Goal: Task Accomplishment & Management: Use online tool/utility

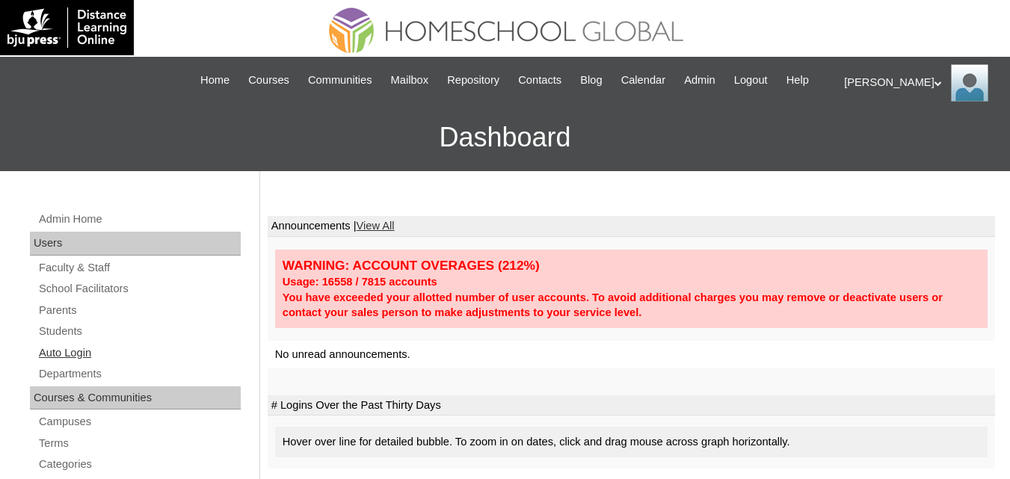
click at [66, 363] on link "Auto Login" at bounding box center [138, 353] width 203 height 19
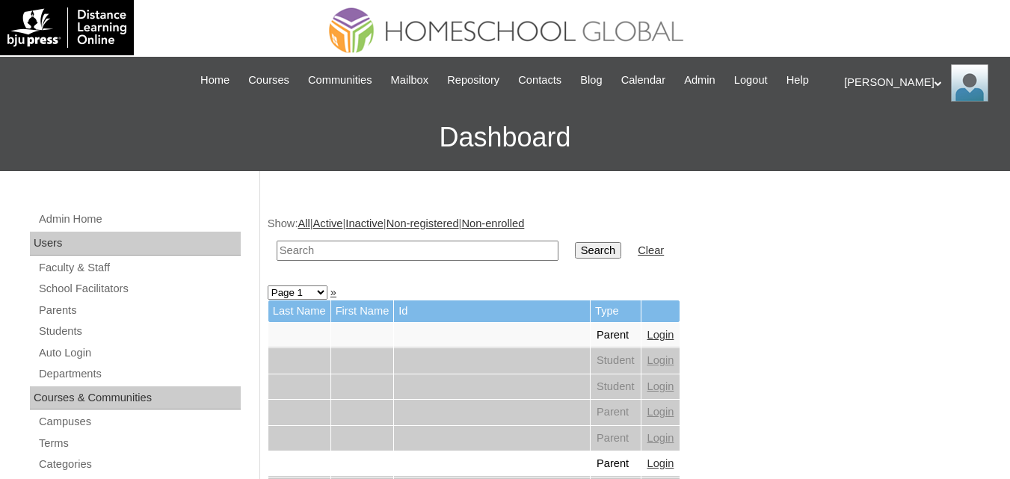
drag, startPoint x: 431, startPoint y: 267, endPoint x: 446, endPoint y: 269, distance: 15.1
click at [431, 261] on input "text" at bounding box center [418, 251] width 282 height 20
type input "Caitlin Amber"
click at [575, 242] on input "Search" at bounding box center [598, 250] width 46 height 16
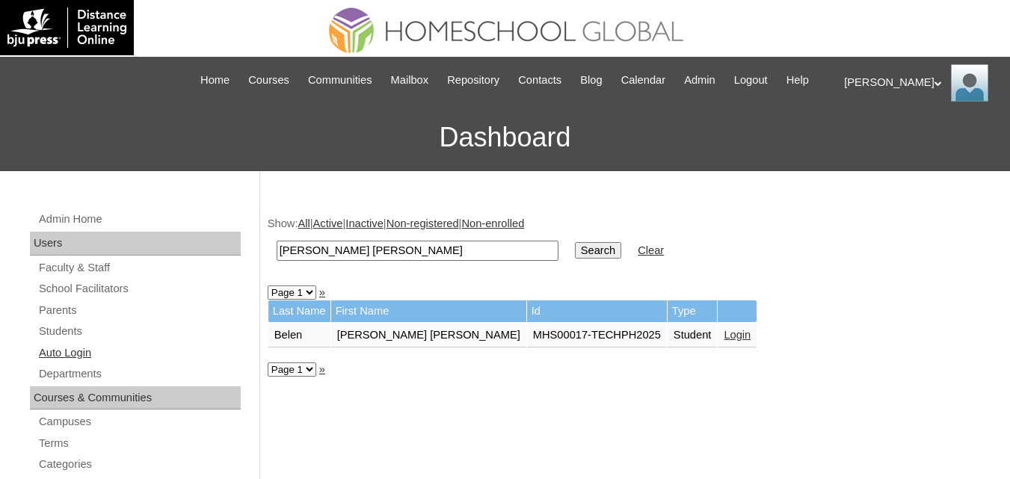
click at [76, 363] on link "Auto Login" at bounding box center [138, 353] width 203 height 19
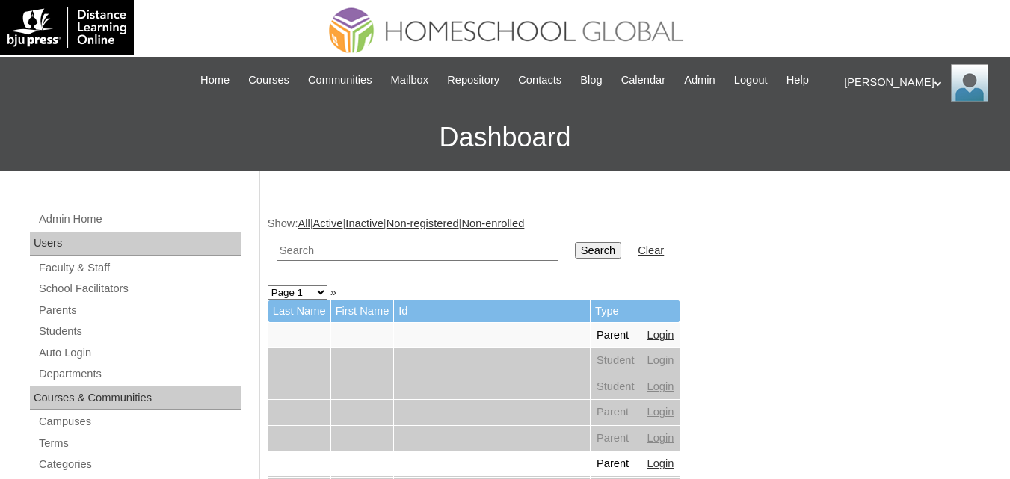
click at [400, 261] on input "text" at bounding box center [418, 251] width 282 height 20
paste input "Yosef Elijah"
type input "[PERSON_NAME]"
click at [575, 259] on input "Search" at bounding box center [598, 250] width 46 height 16
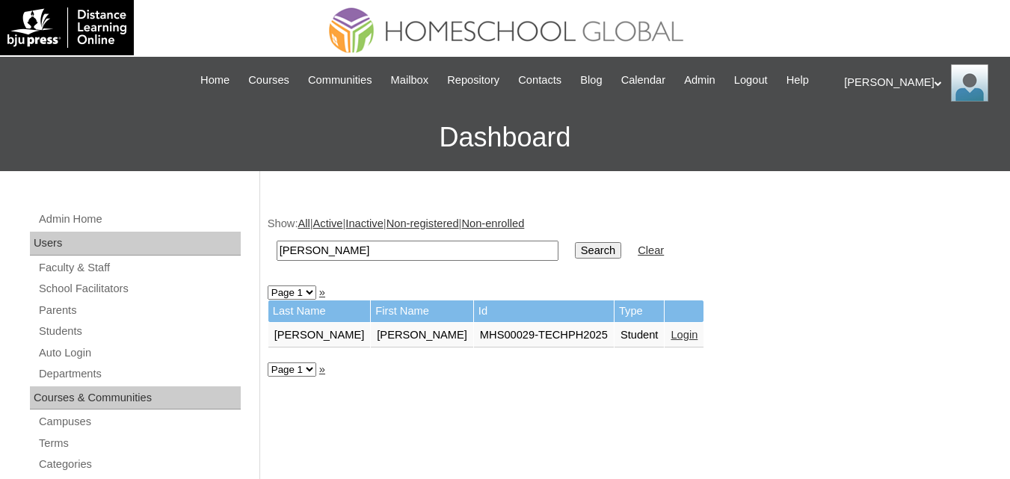
click at [671, 341] on link "Login" at bounding box center [684, 335] width 27 height 12
